Goal: Information Seeking & Learning: Learn about a topic

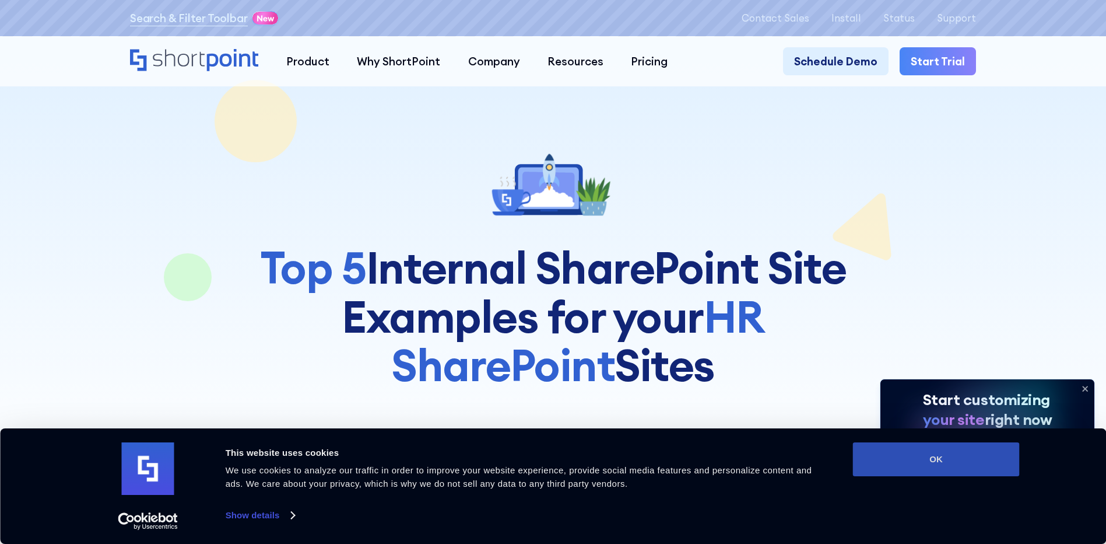
click at [942, 451] on button "OK" at bounding box center [936, 459] width 167 height 34
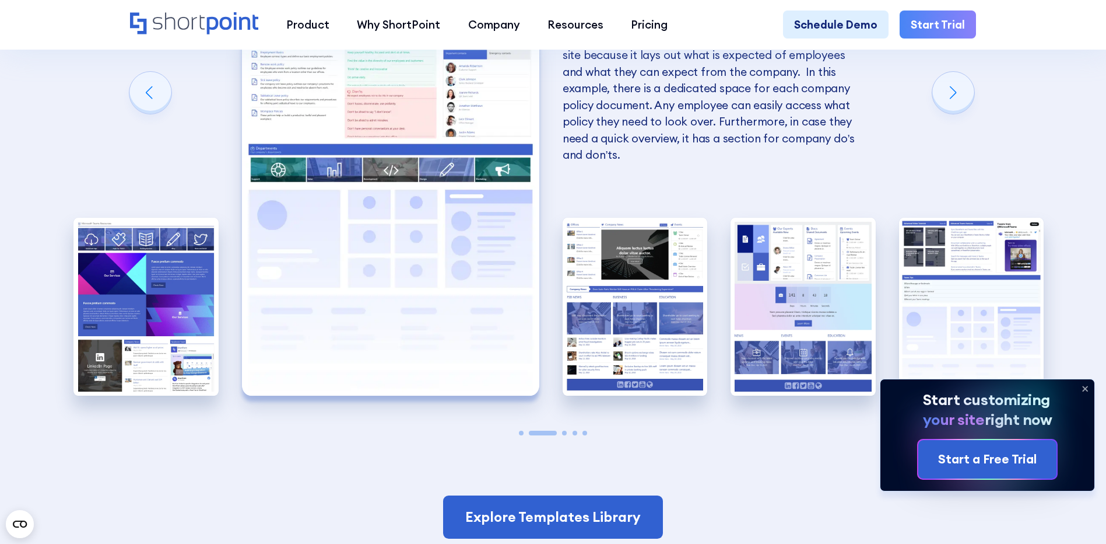
scroll to position [2566, 0]
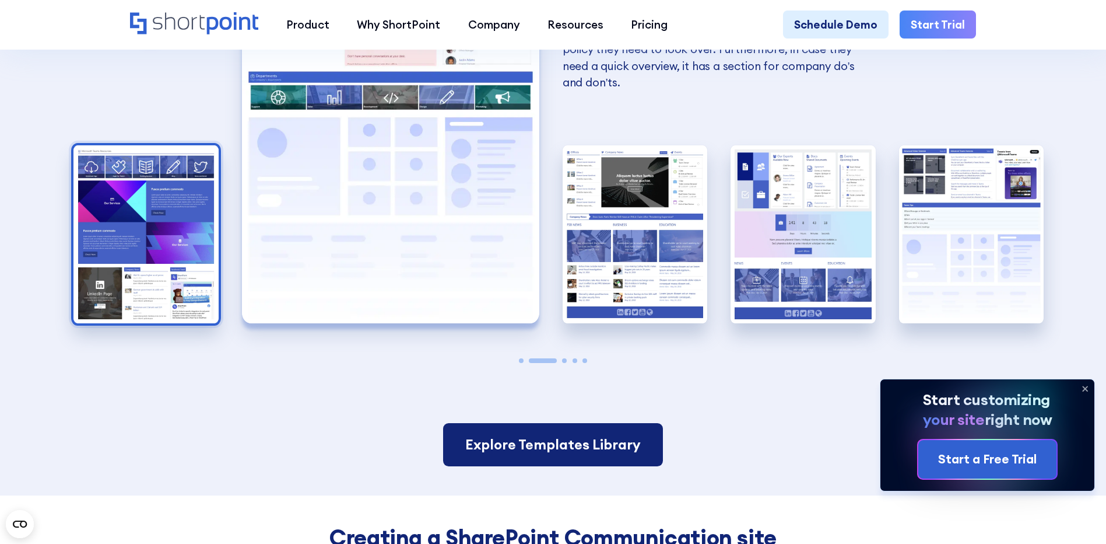
click at [124, 254] on img "1 / 5" at bounding box center [145, 234] width 145 height 178
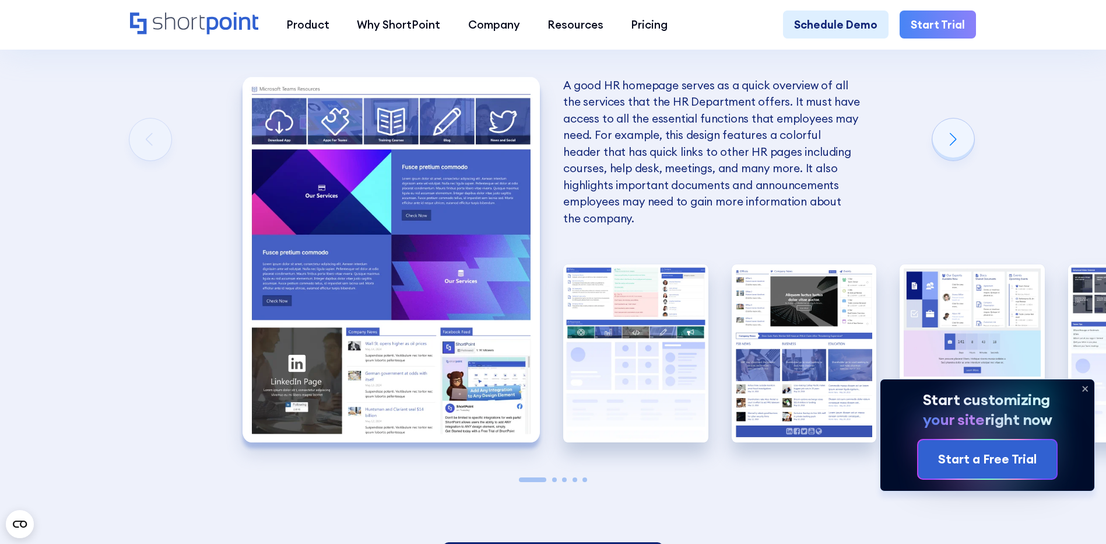
scroll to position [2449, 0]
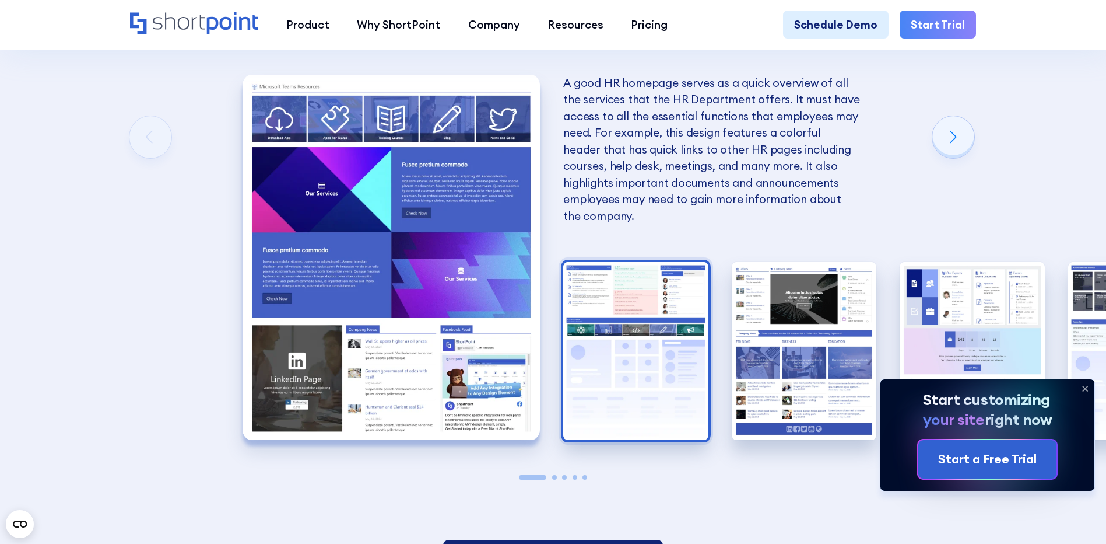
click at [609, 338] on img "2 / 5" at bounding box center [635, 351] width 145 height 178
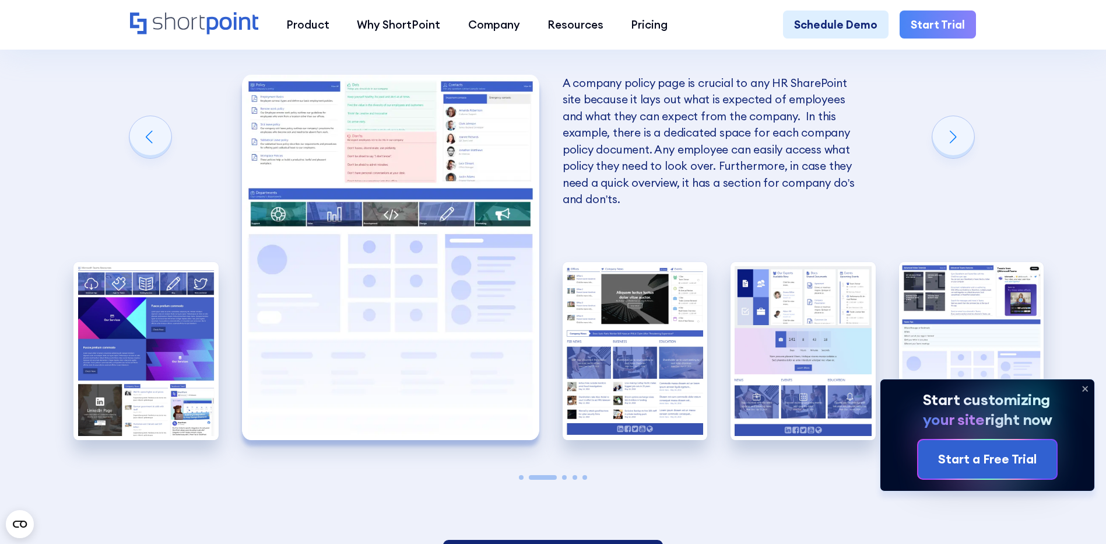
click at [381, 164] on img "2 / 5" at bounding box center [390, 257] width 297 height 365
click at [382, 236] on img "2 / 5" at bounding box center [390, 257] width 297 height 365
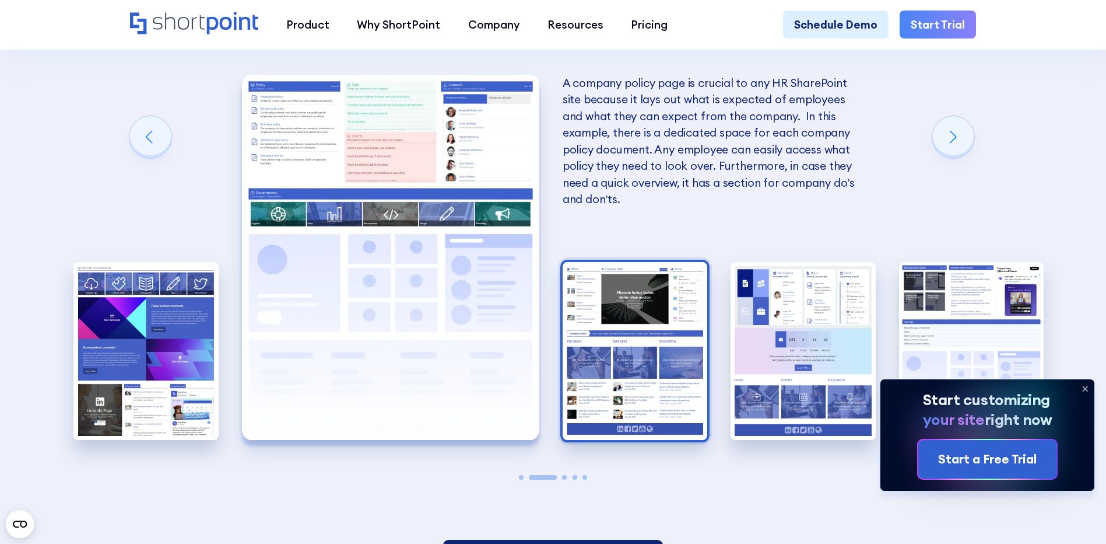
click at [613, 329] on img "3 / 5" at bounding box center [635, 351] width 145 height 178
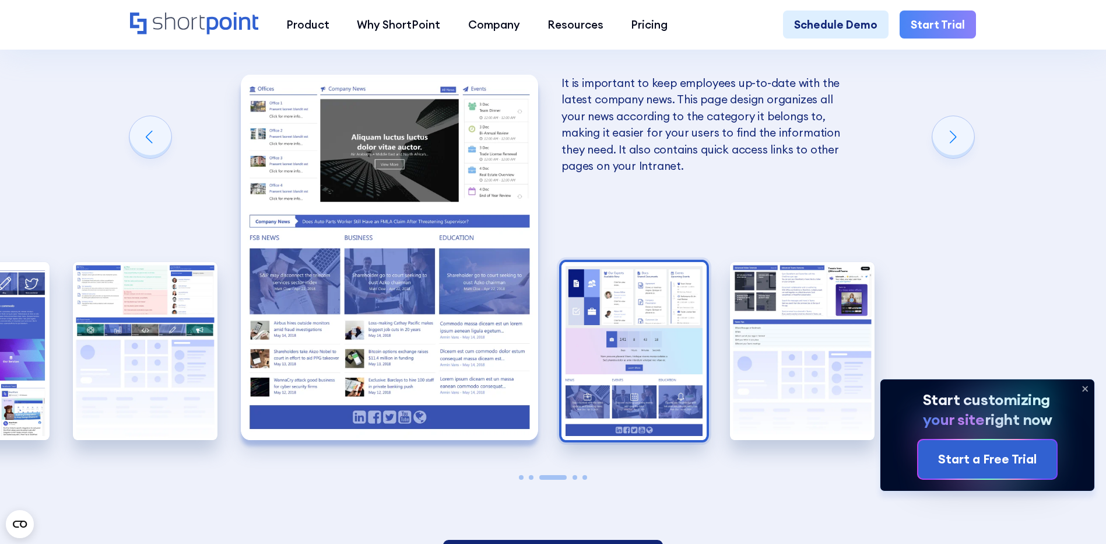
click at [663, 342] on img "4 / 5" at bounding box center [634, 351] width 145 height 178
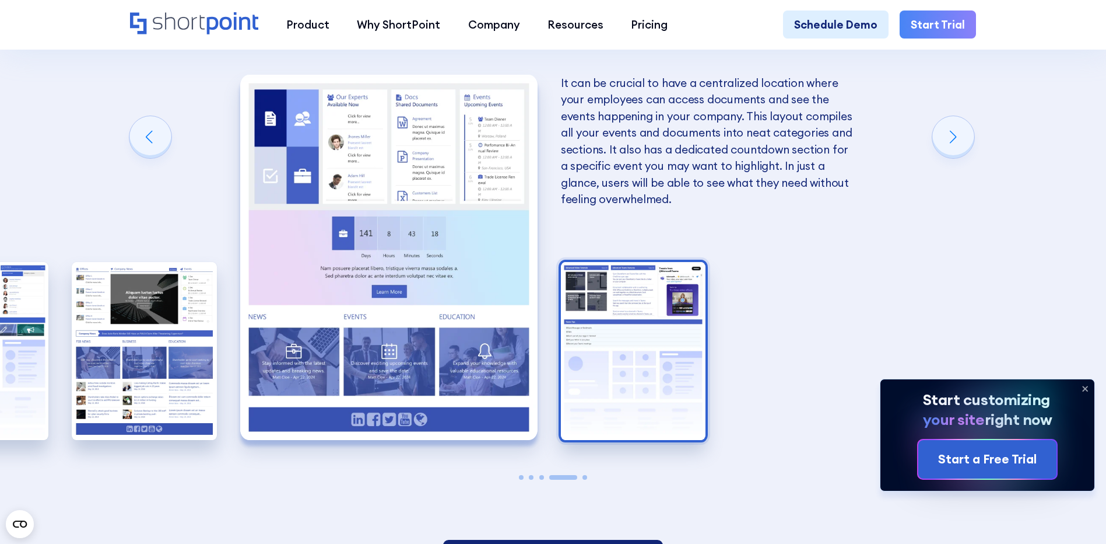
click at [630, 362] on img "5 / 5" at bounding box center [633, 351] width 145 height 178
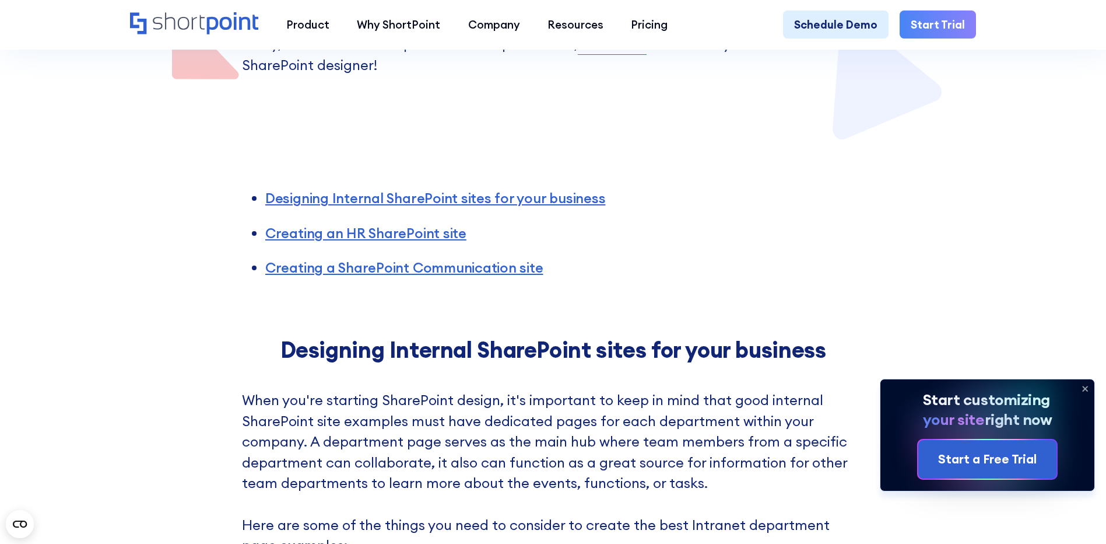
scroll to position [0, 0]
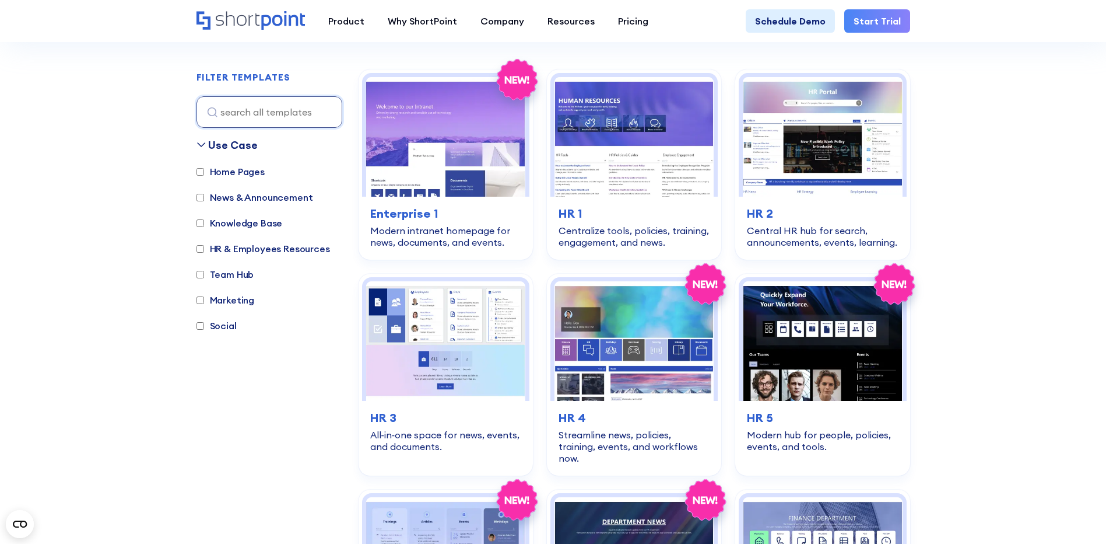
scroll to position [350, 0]
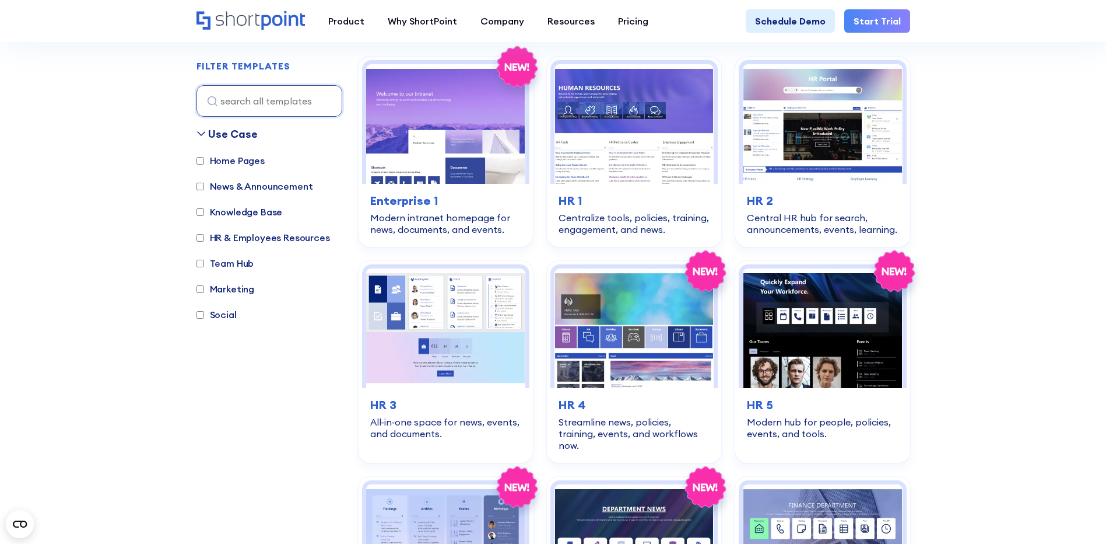
click at [199, 239] on input "HR & Employees Resources" at bounding box center [201, 238] width 8 height 8
checkbox input "true"
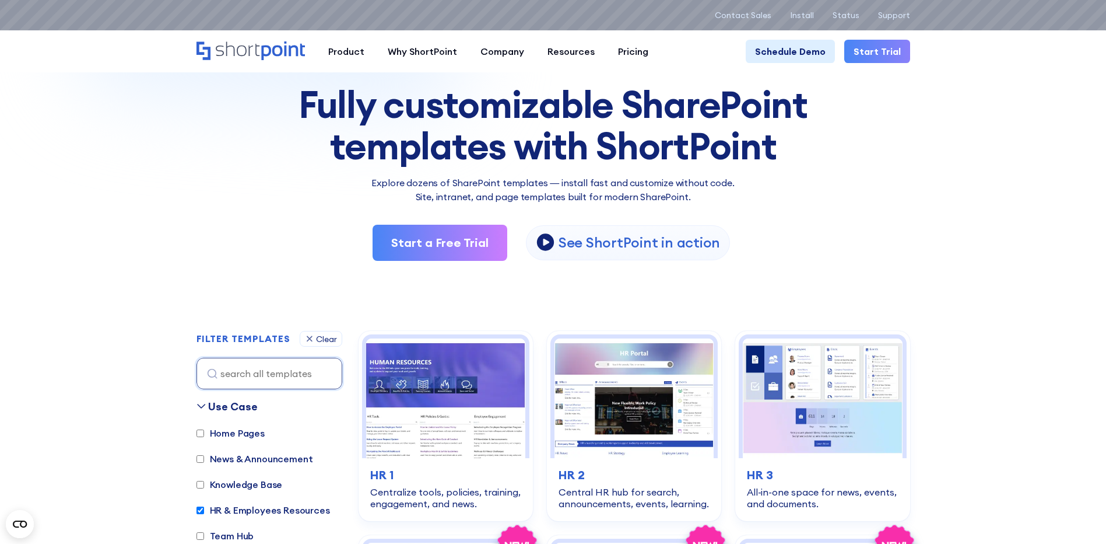
scroll to position [0, 0]
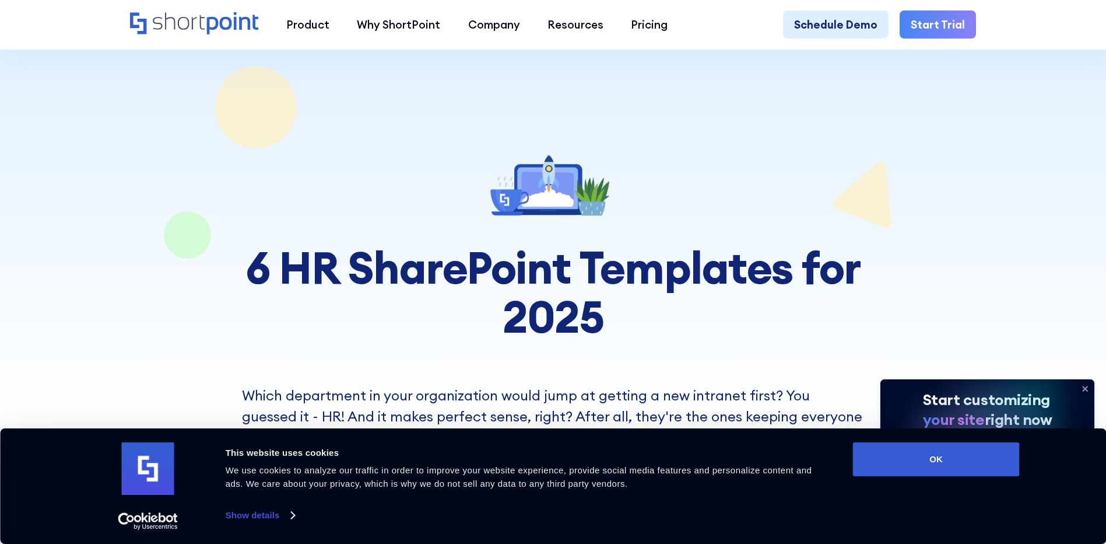
scroll to position [175, 0]
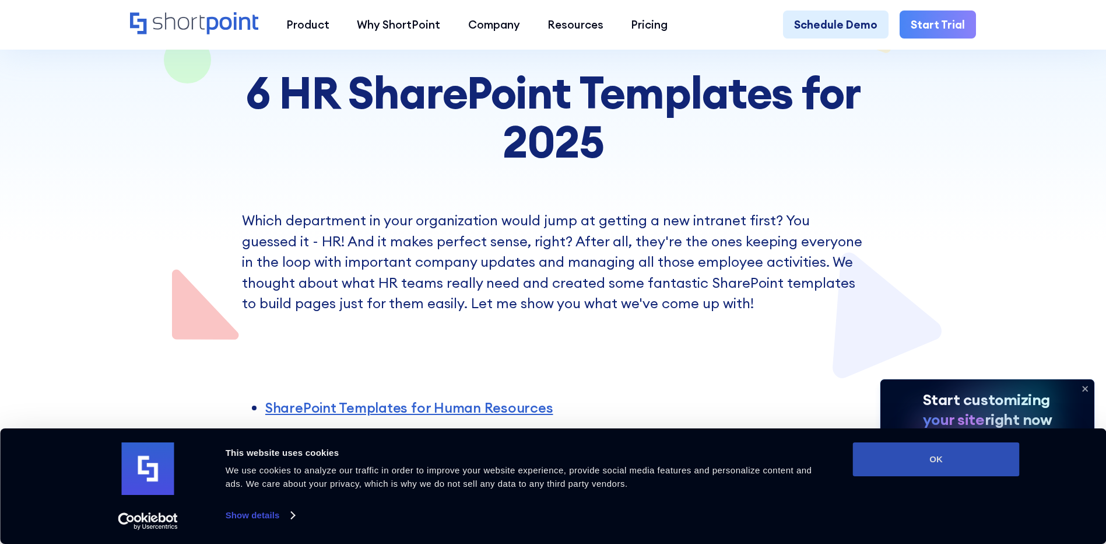
click at [906, 461] on button "OK" at bounding box center [936, 459] width 167 height 34
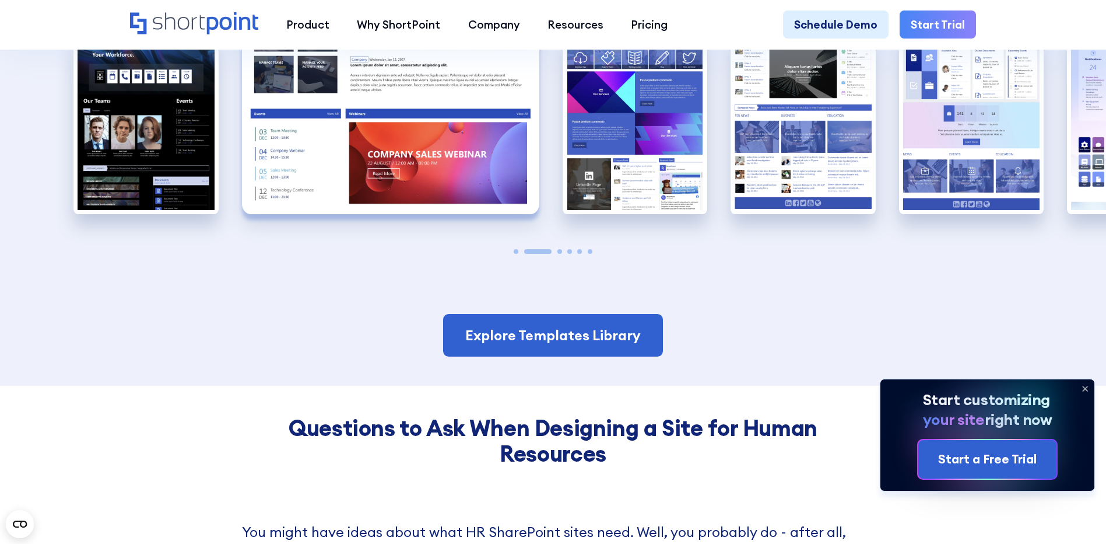
scroll to position [1341, 0]
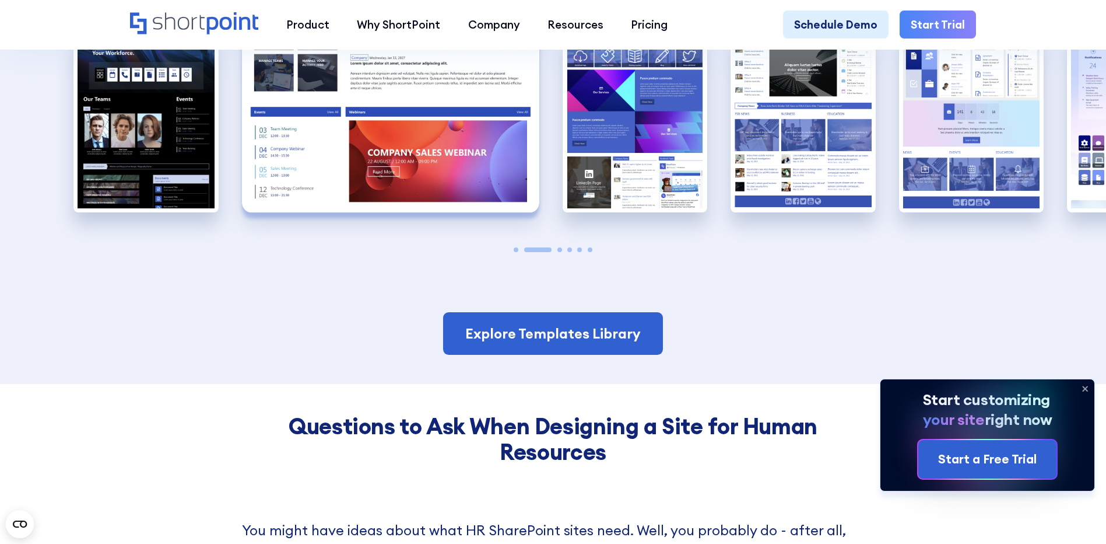
click at [1085, 387] on icon at bounding box center [1085, 388] width 5 height 5
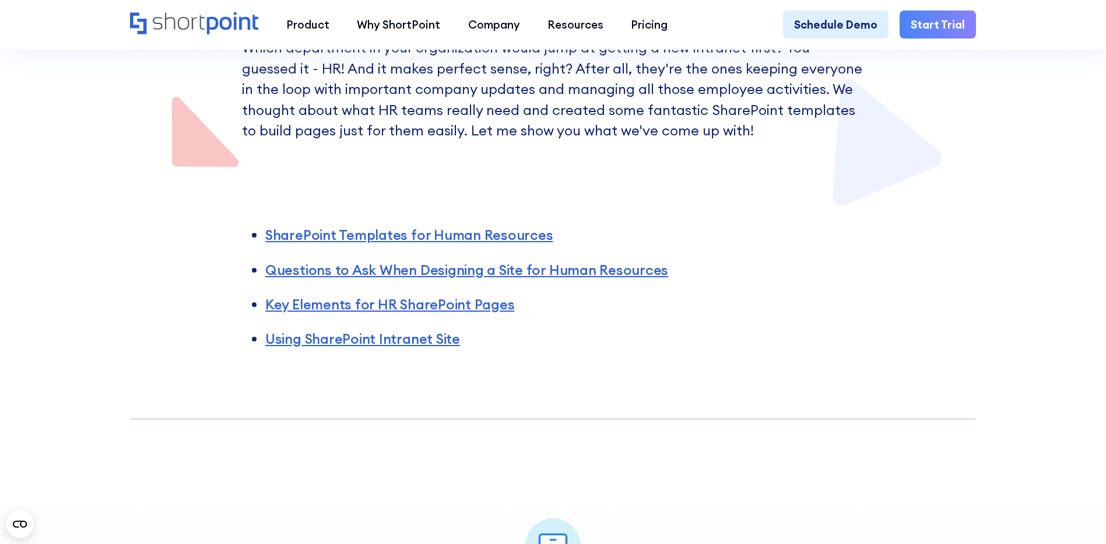
scroll to position [58, 0]
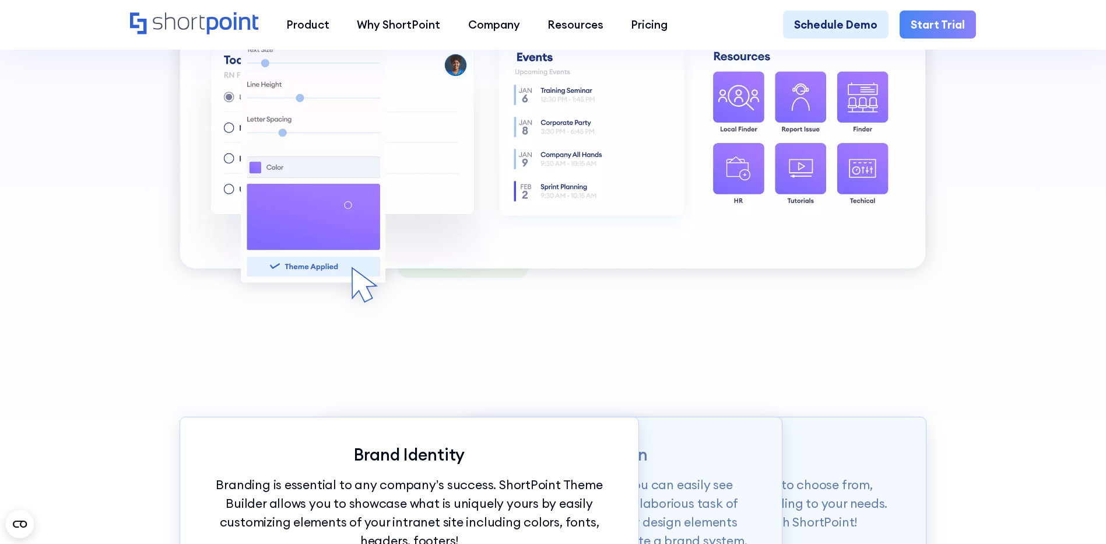
scroll to position [1225, 0]
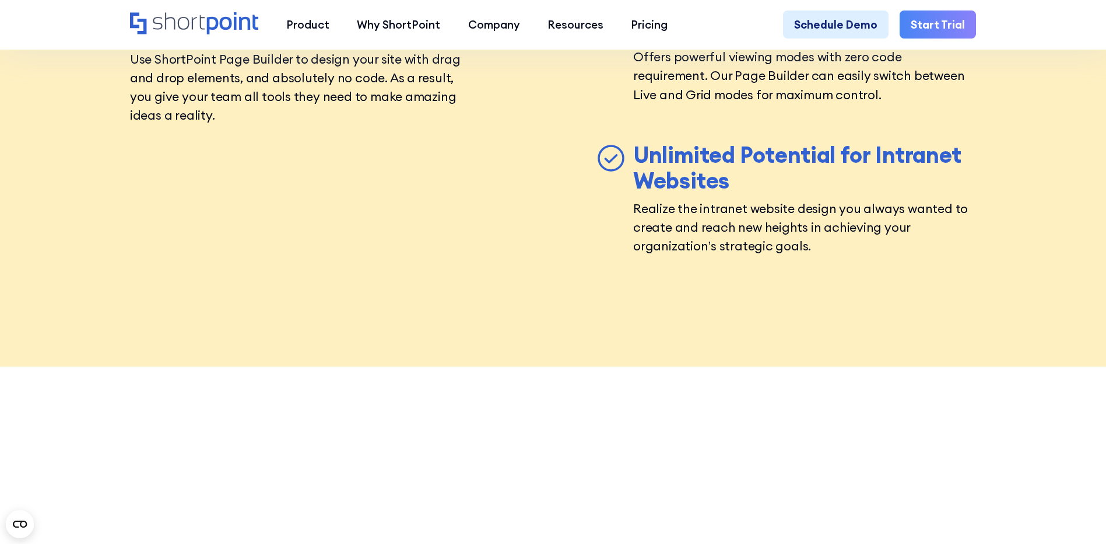
scroll to position [5074, 0]
